Goal: Information Seeking & Learning: Understand process/instructions

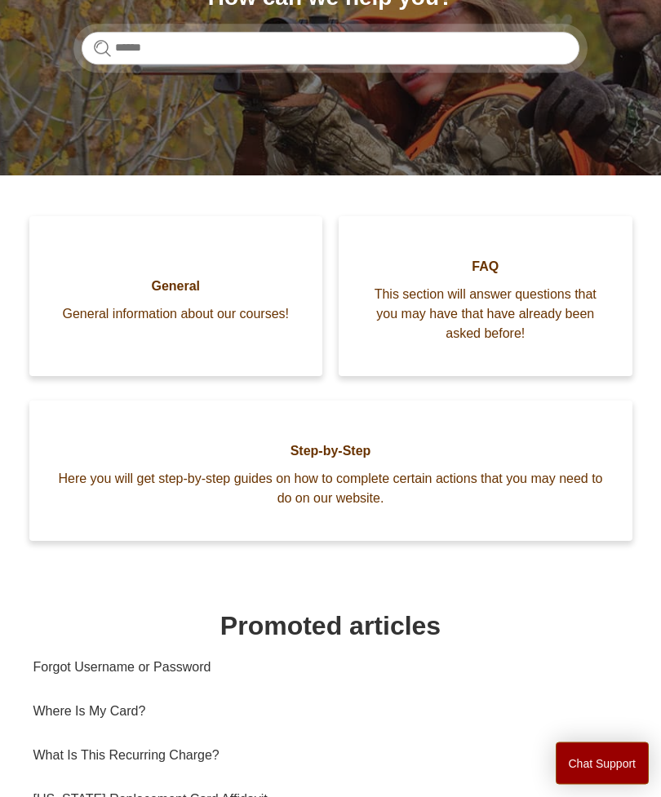
scroll to position [255, 0]
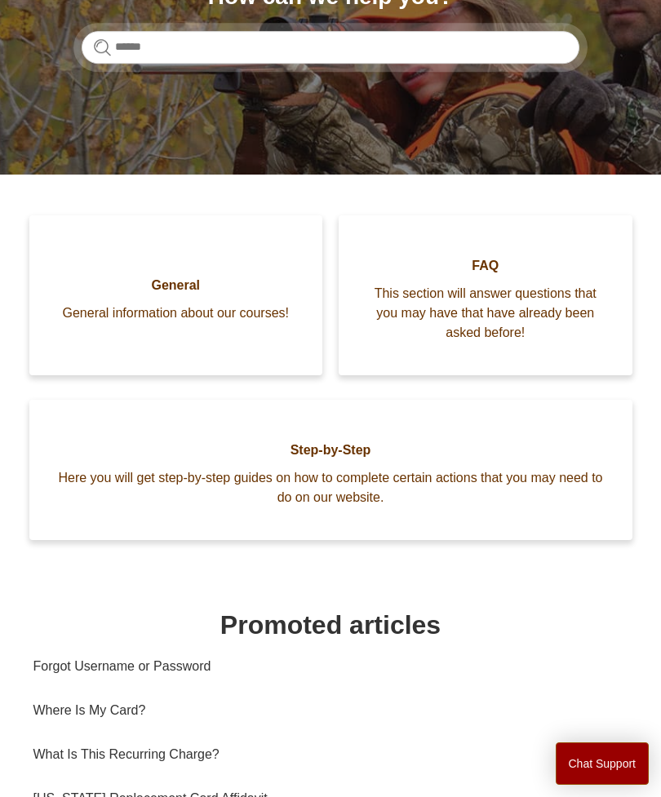
click at [305, 459] on link "Step-by-Step Here you will get step-by-step guides on how to complete certain a…" at bounding box center [330, 470] width 603 height 140
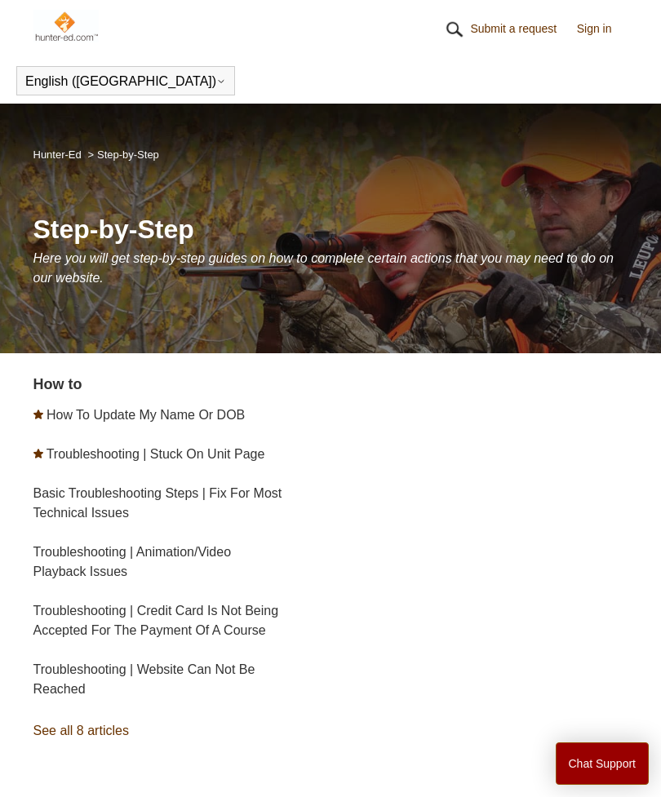
click at [91, 227] on h1 "Step-by-Step" at bounding box center [330, 229] width 595 height 39
click at [99, 150] on li "Step-by-Step" at bounding box center [121, 154] width 74 height 12
click at [99, 144] on ol "Hunter-Ed Step-by-Step" at bounding box center [96, 154] width 126 height 20
click at [122, 153] on li "Step-by-Step" at bounding box center [121, 154] width 74 height 12
click at [127, 156] on li "Step-by-Step" at bounding box center [121, 154] width 74 height 12
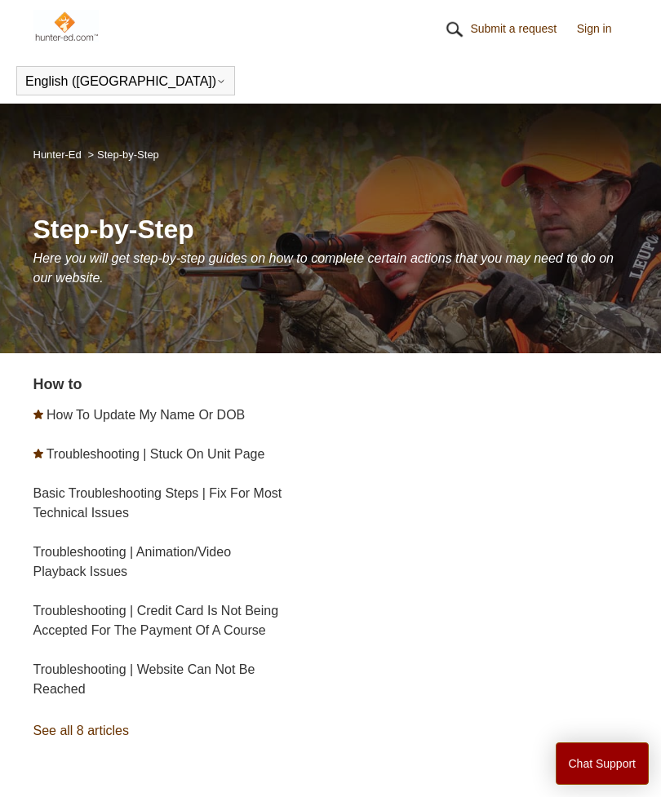
click at [614, 637] on div "How to How To Update My Name Or DOB Troubleshooting | Stuck On Unit Page Basic …" at bounding box center [330, 584] width 595 height 420
click at [610, 644] on div "How to How To Update My Name Or DOB Troubleshooting | Stuck On Unit Page Basic …" at bounding box center [330, 584] width 595 height 420
click at [609, 643] on div "How to How To Update My Name Or DOB Troubleshooting | Stuck On Unit Page Basic …" at bounding box center [330, 584] width 595 height 420
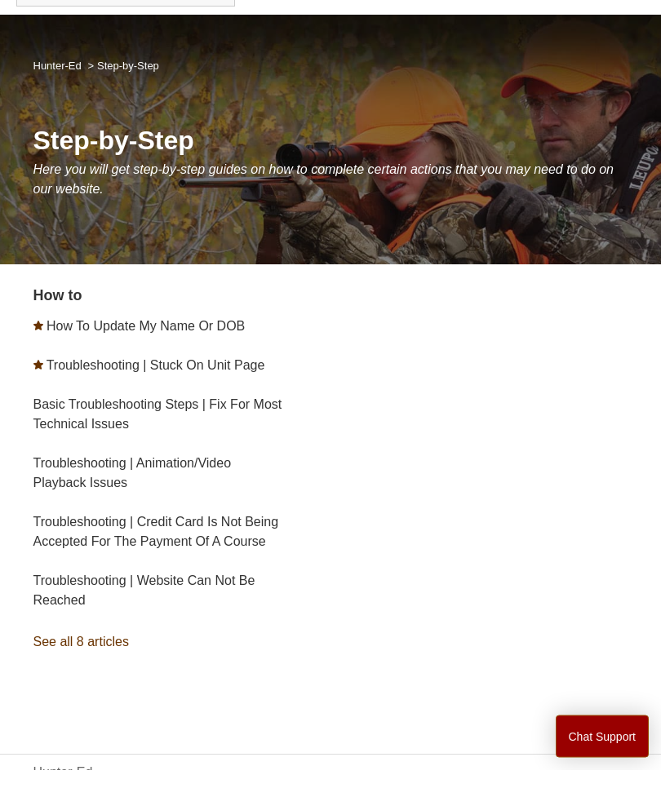
scroll to position [61, 0]
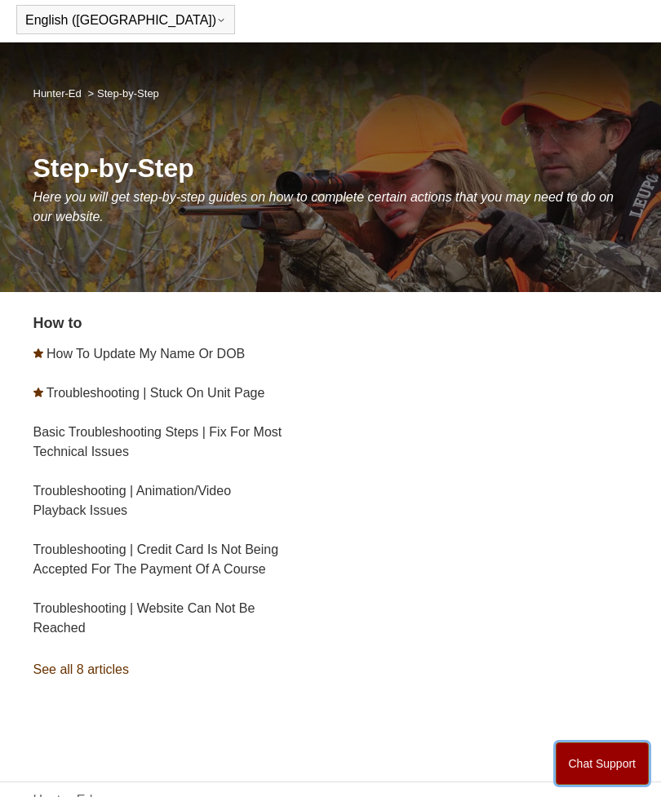
click at [611, 785] on button "Chat Support" at bounding box center [603, 763] width 94 height 42
